Goal: Obtain resource: Download file/media

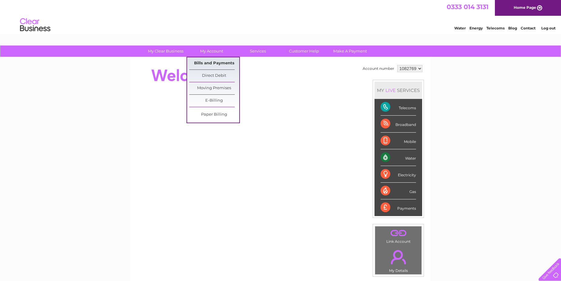
click at [210, 64] on link "Bills and Payments" at bounding box center [214, 63] width 50 height 12
click at [209, 62] on link "Bills and Payments" at bounding box center [214, 63] width 50 height 12
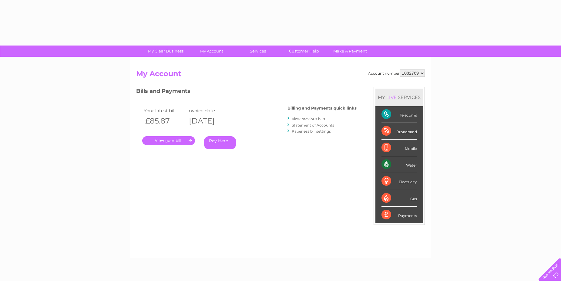
click at [172, 142] on link "." at bounding box center [168, 140] width 53 height 9
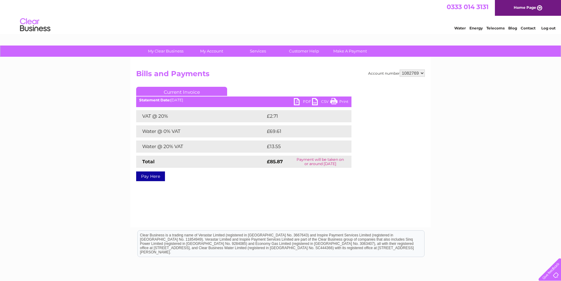
click at [304, 102] on link "PDF" at bounding box center [303, 102] width 18 height 9
click at [296, 100] on link "PDF" at bounding box center [303, 102] width 18 height 9
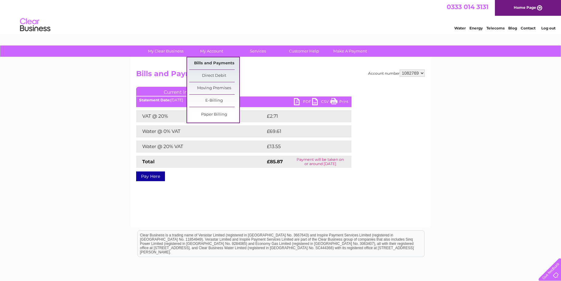
click at [204, 63] on link "Bills and Payments" at bounding box center [214, 63] width 50 height 12
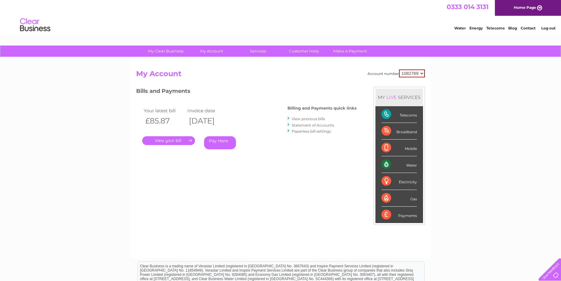
click at [154, 141] on link "." at bounding box center [168, 140] width 53 height 9
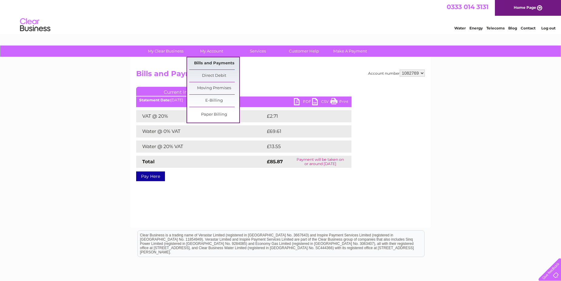
click at [209, 64] on link "Bills and Payments" at bounding box center [214, 63] width 50 height 12
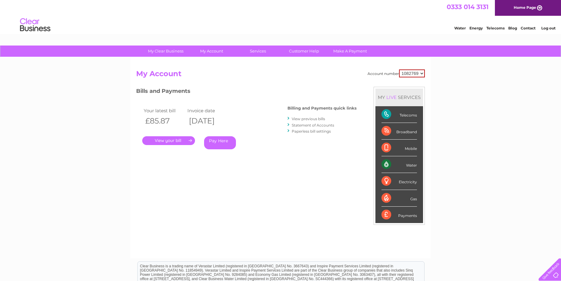
click at [310, 120] on link "View previous bills" at bounding box center [308, 118] width 33 height 5
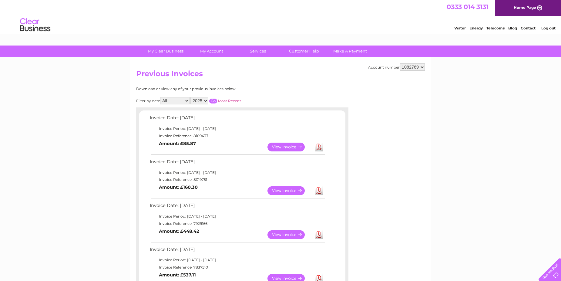
click at [277, 191] on link "View" at bounding box center [289, 190] width 45 height 9
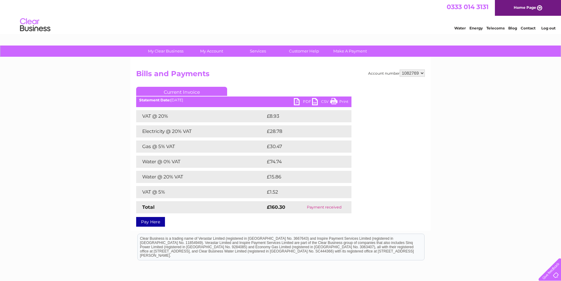
click at [295, 102] on link "PDF" at bounding box center [303, 102] width 18 height 9
